Goal: Information Seeking & Learning: Learn about a topic

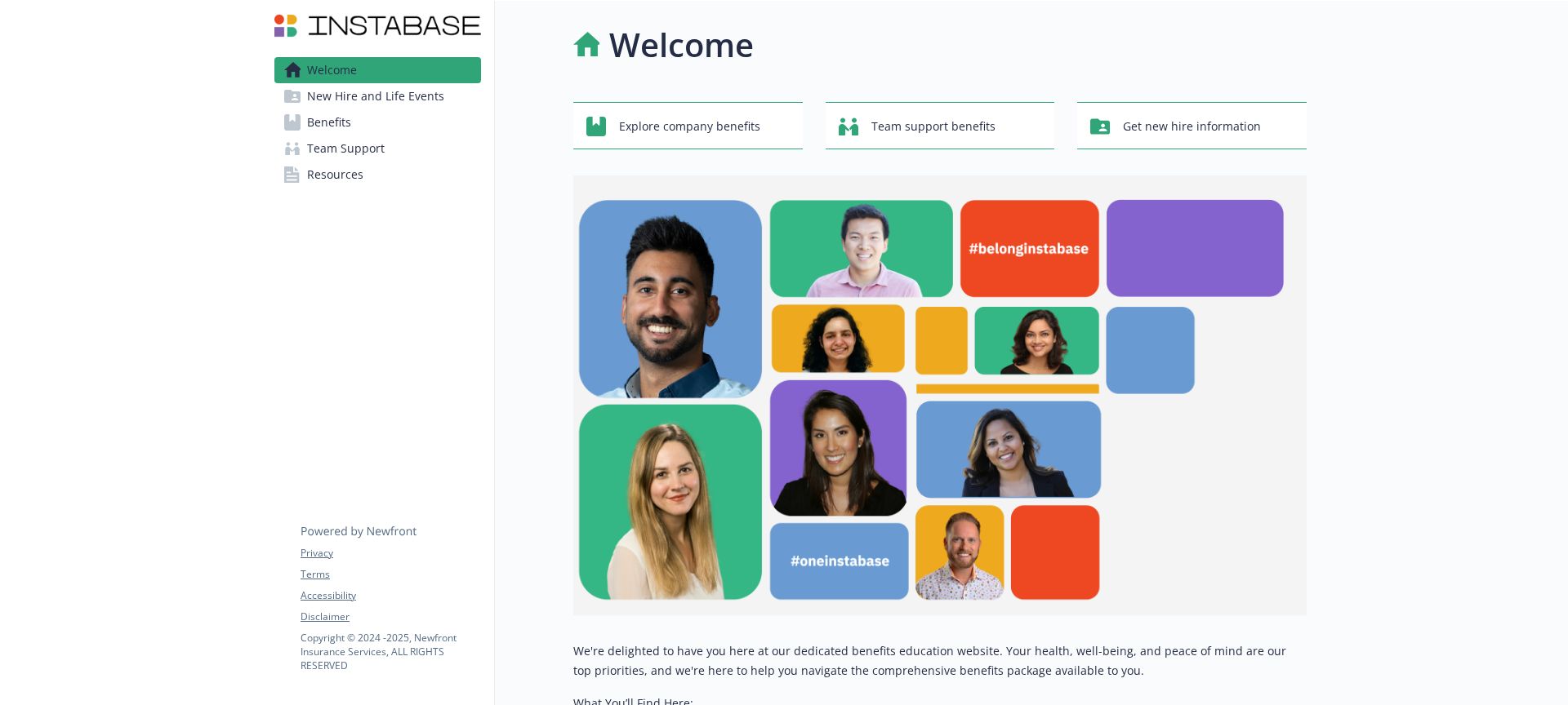
click at [455, 119] on link "Benefits" at bounding box center [378, 123] width 207 height 27
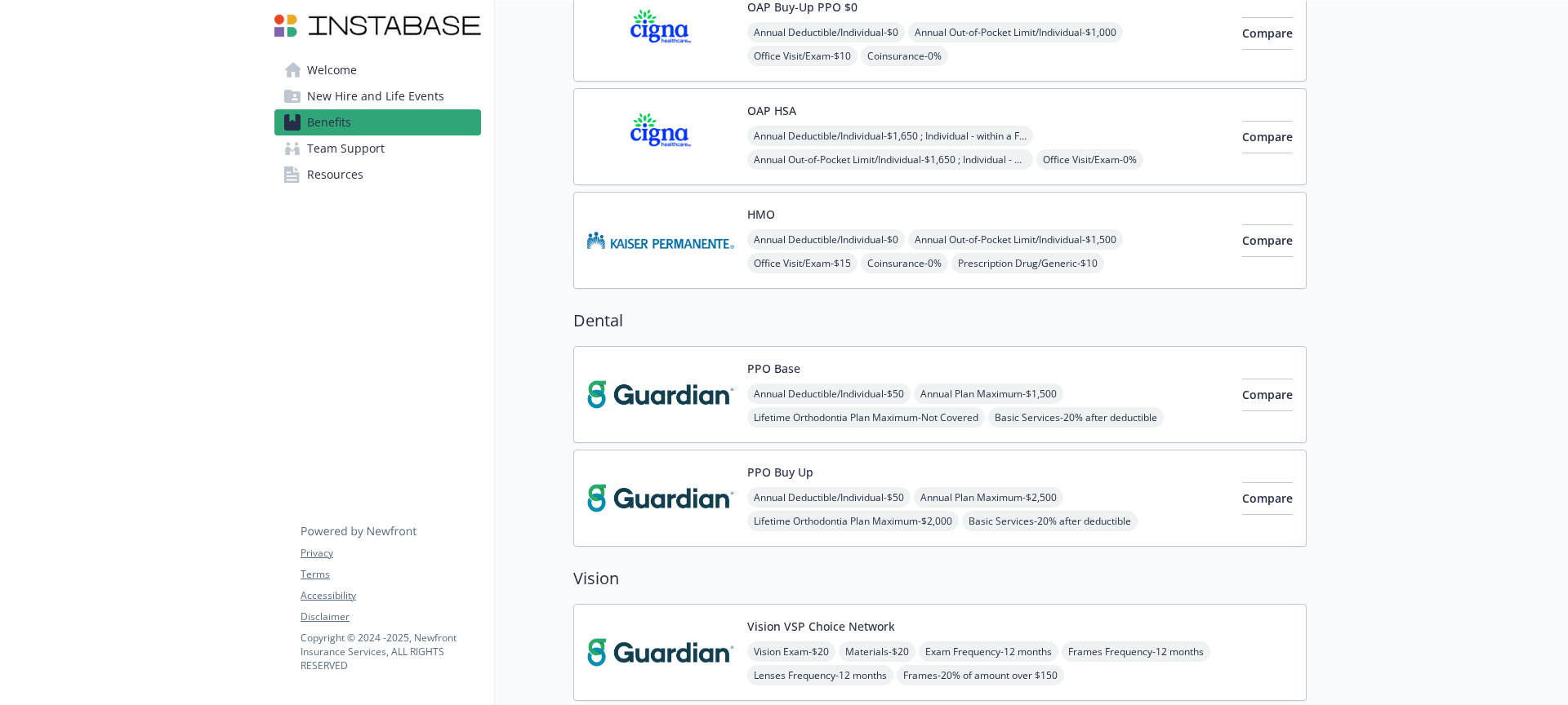
scroll to position [657, 0]
